Goal: Information Seeking & Learning: Learn about a topic

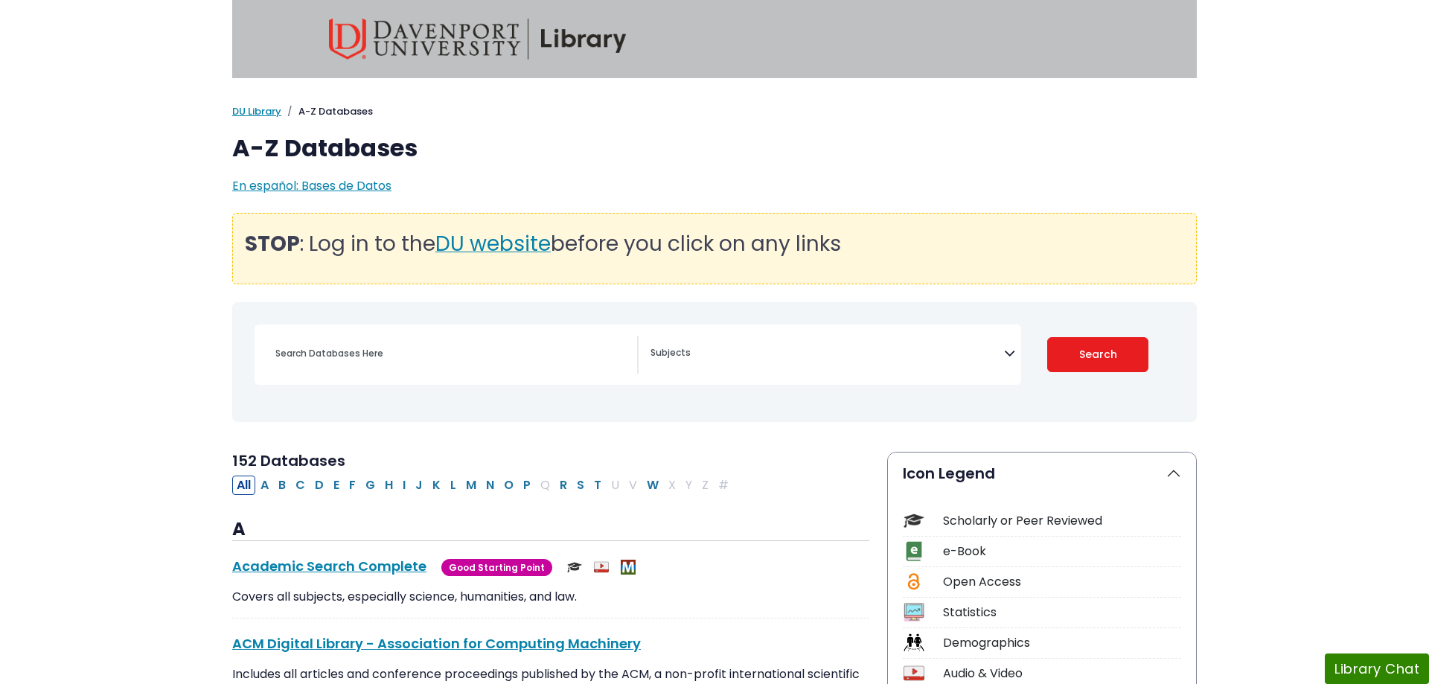
select select "Database Subject Filter"
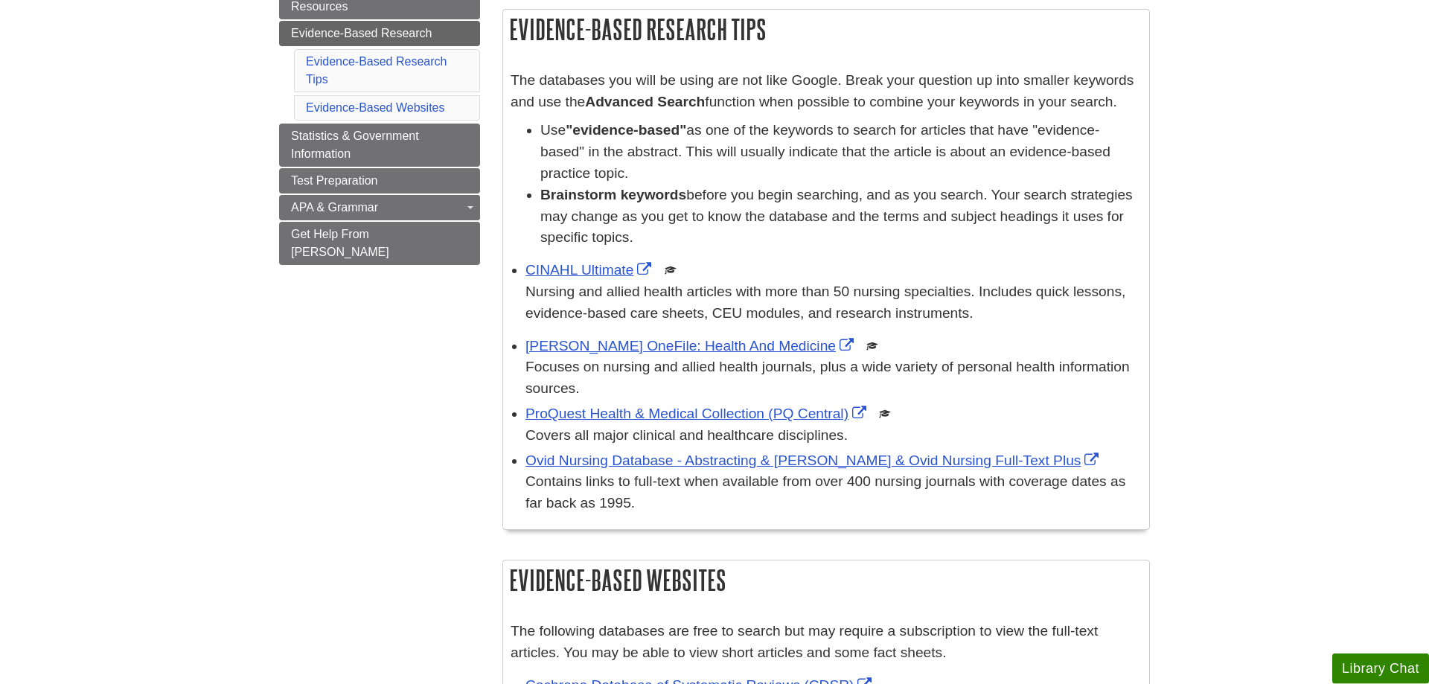
scroll to position [304, 0]
